Goal: Task Accomplishment & Management: Complete application form

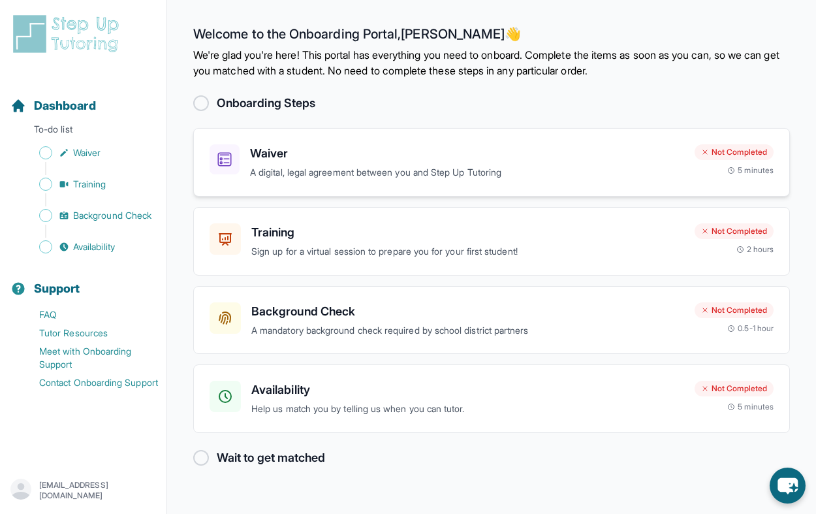
click at [287, 159] on h3 "Waiver" at bounding box center [467, 153] width 434 height 18
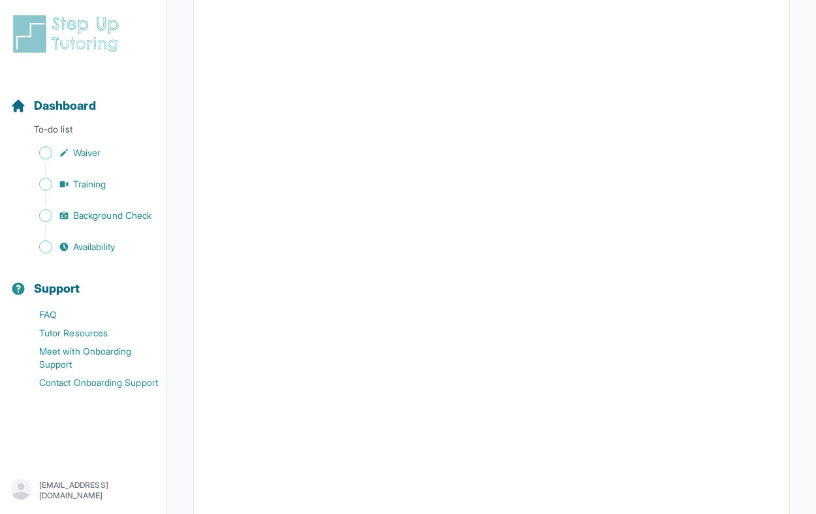
scroll to position [1187, 0]
click at [93, 148] on span "Waiver" at bounding box center [86, 152] width 27 height 13
click at [48, 101] on span "Dashboard" at bounding box center [65, 106] width 62 height 18
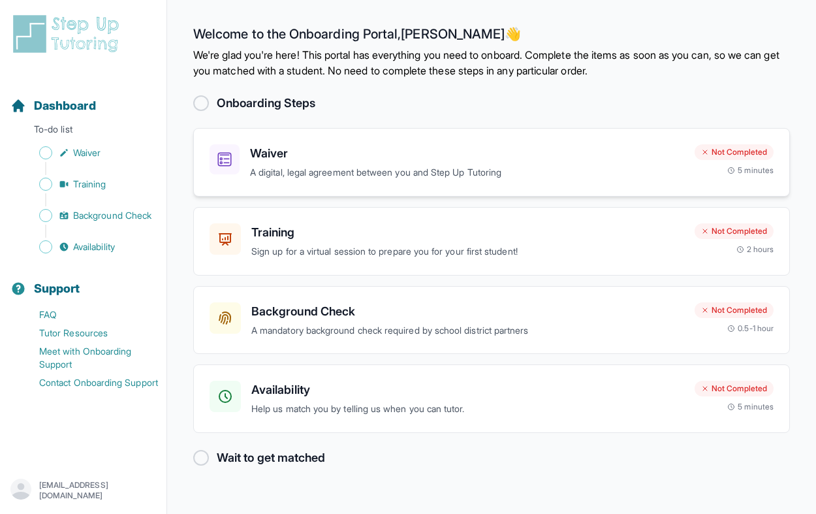
click at [255, 183] on div "Waiver A digital, legal agreement between you and Step Up Tutoring Not Complete…" at bounding box center [491, 162] width 597 height 69
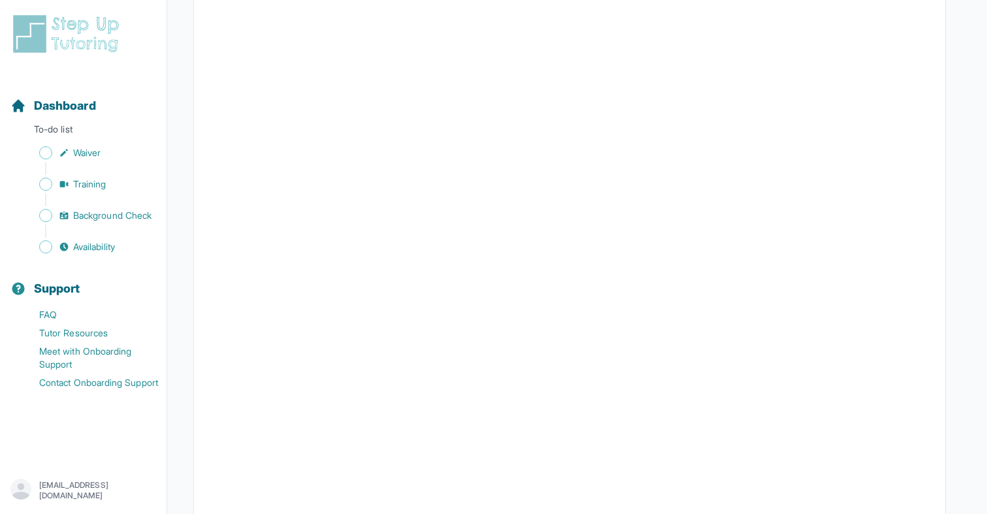
scroll to position [1276, 0]
click at [95, 135] on p "To-do list" at bounding box center [83, 132] width 156 height 18
click at [73, 105] on span "Dashboard" at bounding box center [65, 106] width 62 height 18
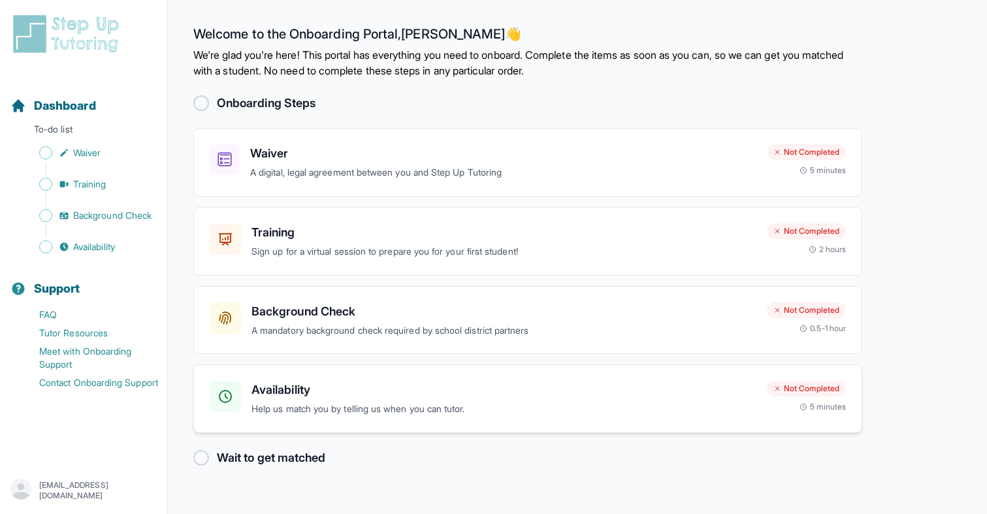
click at [458, 413] on p "Help us match you by telling us when you can tutor." at bounding box center [503, 409] width 505 height 15
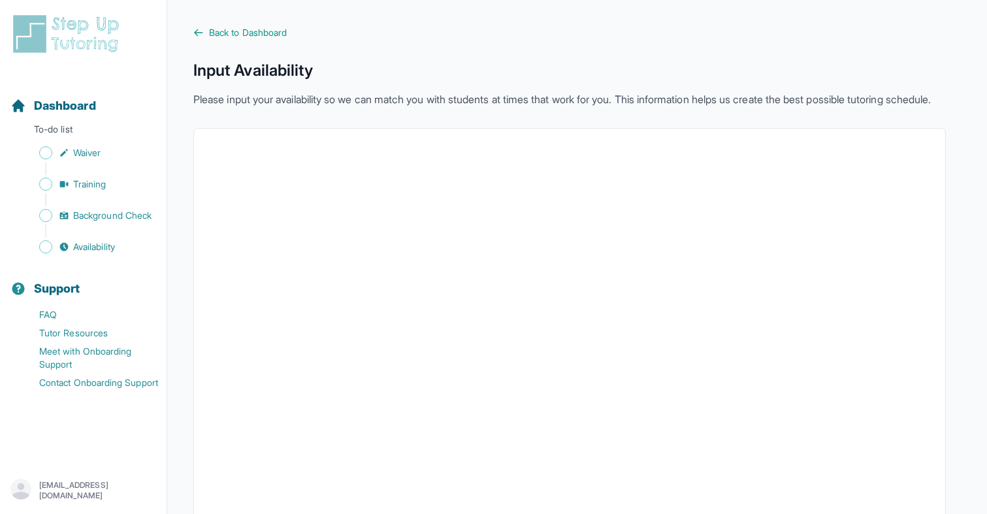
click at [217, 42] on div "Back to Dashboard Input Availability Please input your availability so we can m…" at bounding box center [569, 361] width 752 height 670
click at [221, 33] on span "Back to Dashboard" at bounding box center [248, 32] width 78 height 13
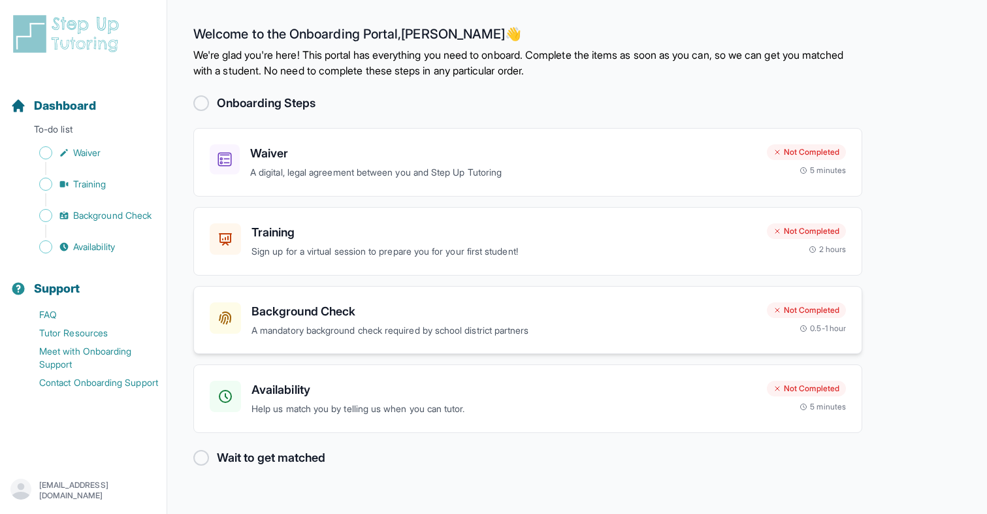
click at [366, 308] on h3 "Background Check" at bounding box center [503, 311] width 505 height 18
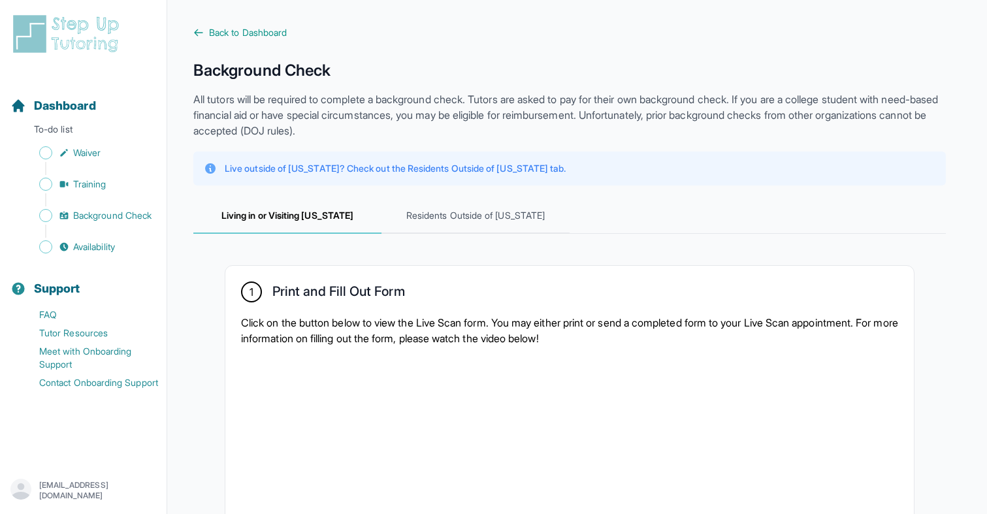
click at [203, 37] on icon at bounding box center [198, 32] width 10 height 10
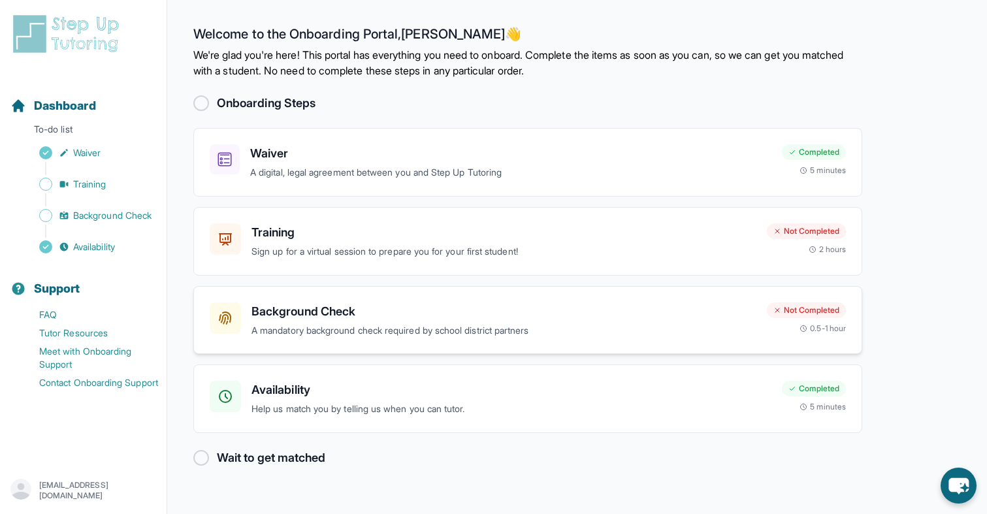
click at [421, 332] on p "A mandatory background check required by school district partners" at bounding box center [503, 330] width 505 height 15
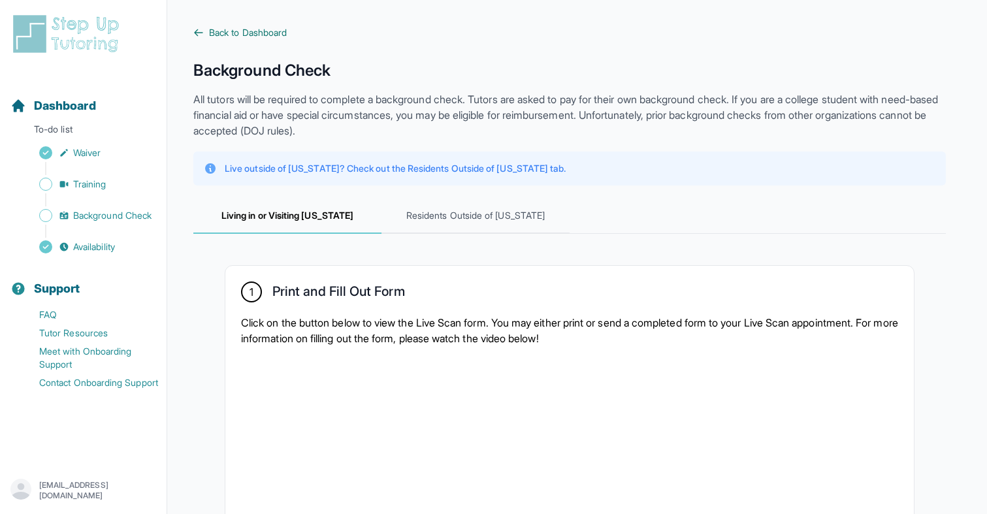
click at [210, 30] on span "Back to Dashboard" at bounding box center [248, 32] width 78 height 13
